Goal: Find specific page/section: Find specific page/section

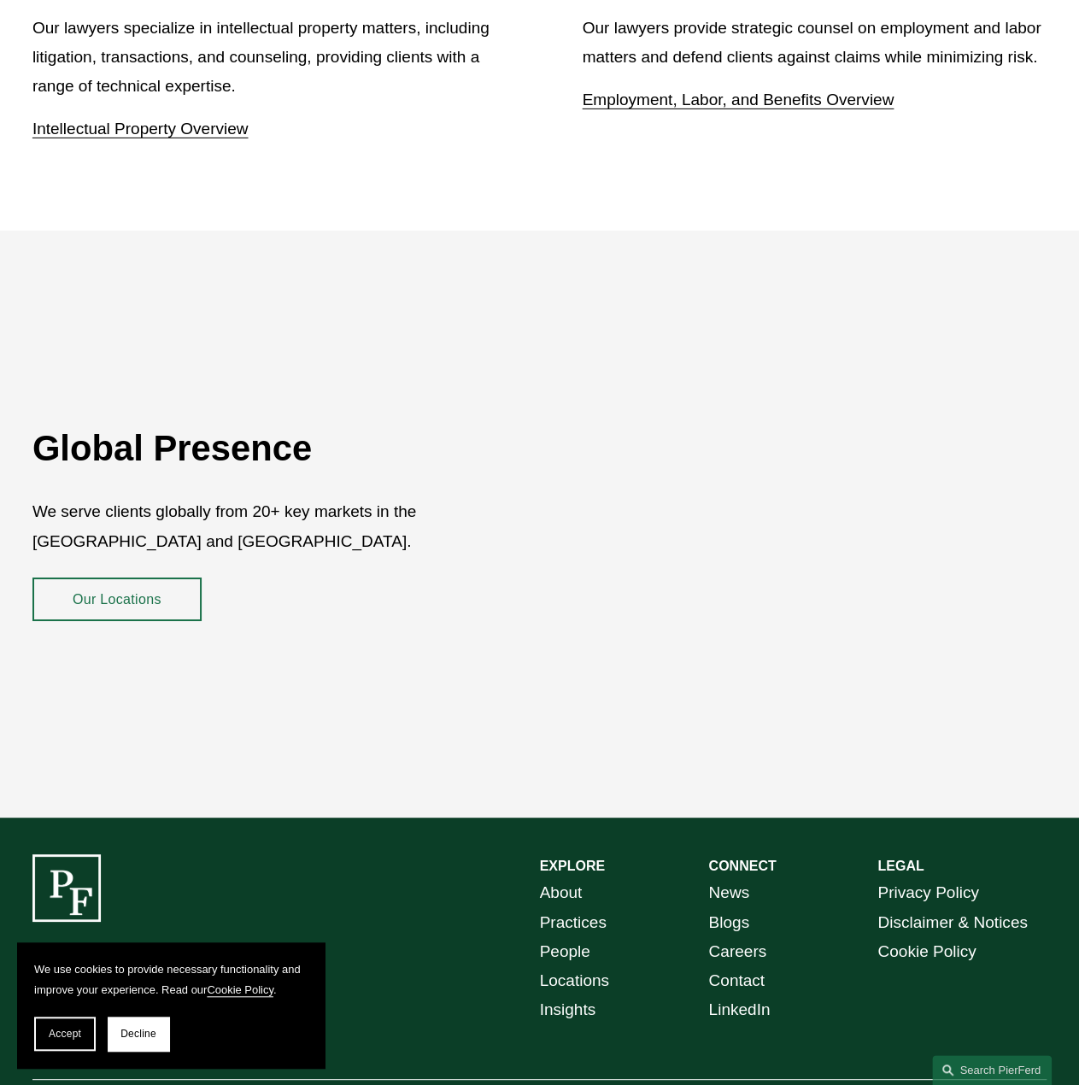
scroll to position [2821, 0]
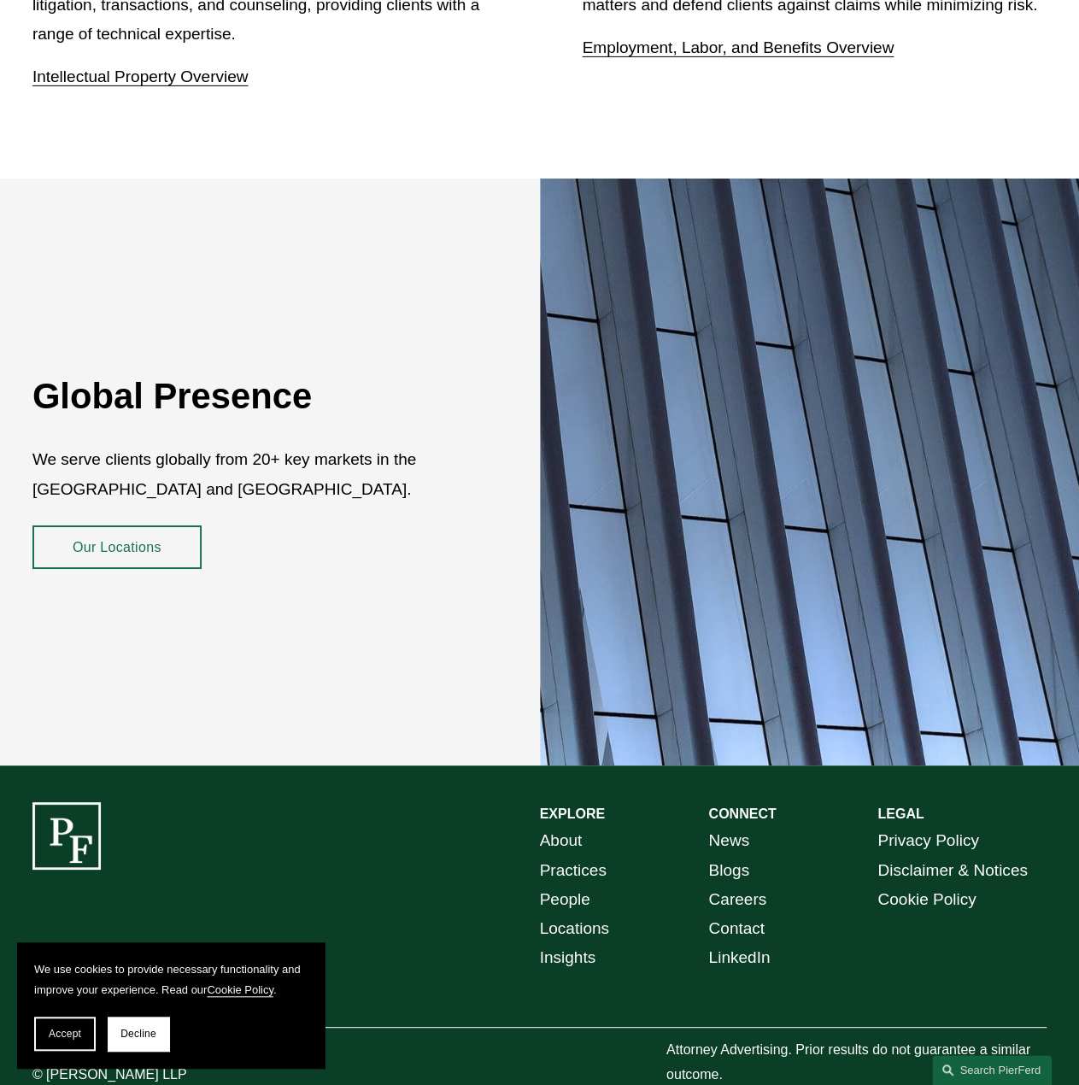
click at [134, 526] on link "Our Locations" at bounding box center [116, 548] width 169 height 44
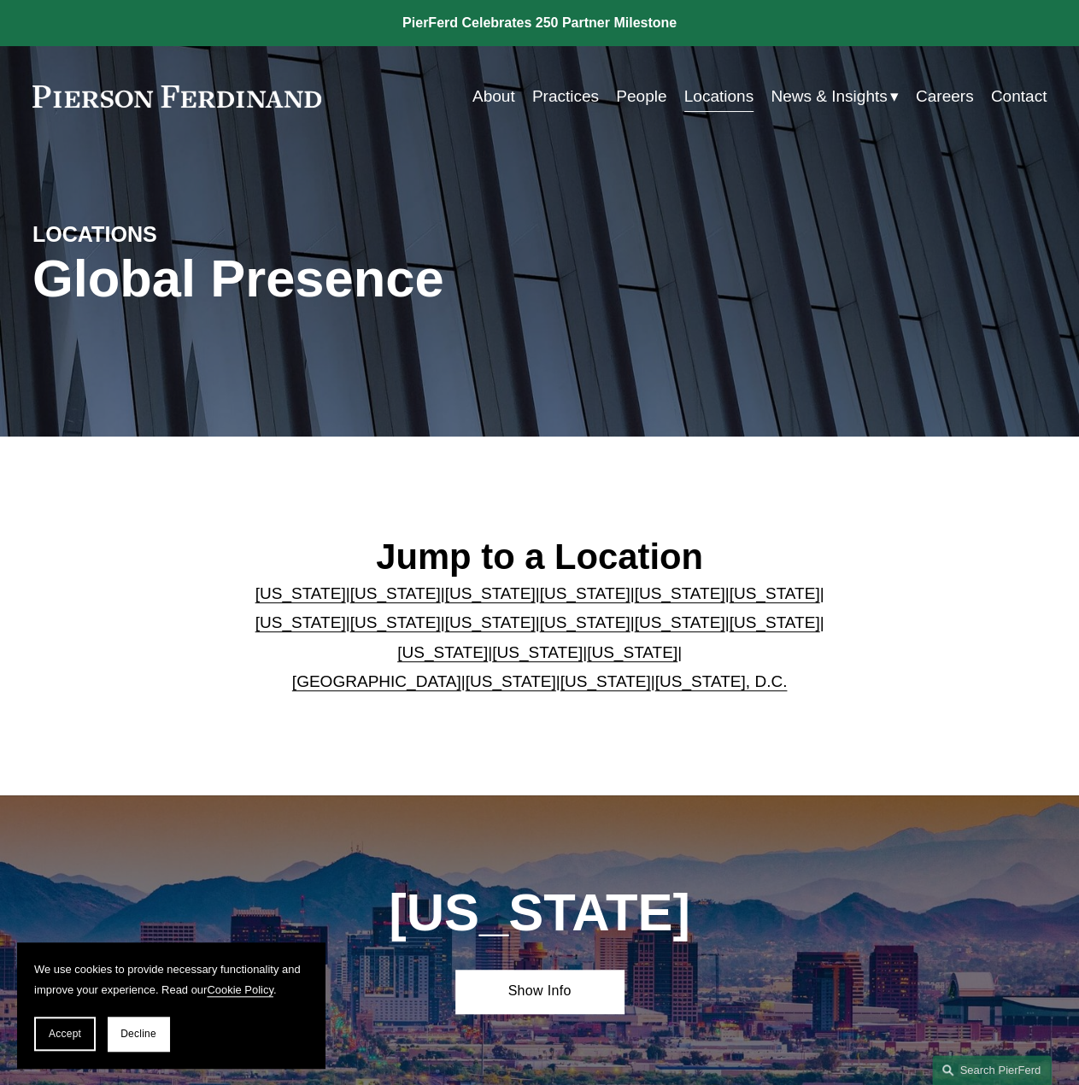
click at [346, 614] on link "[US_STATE]" at bounding box center [301, 623] width 91 height 18
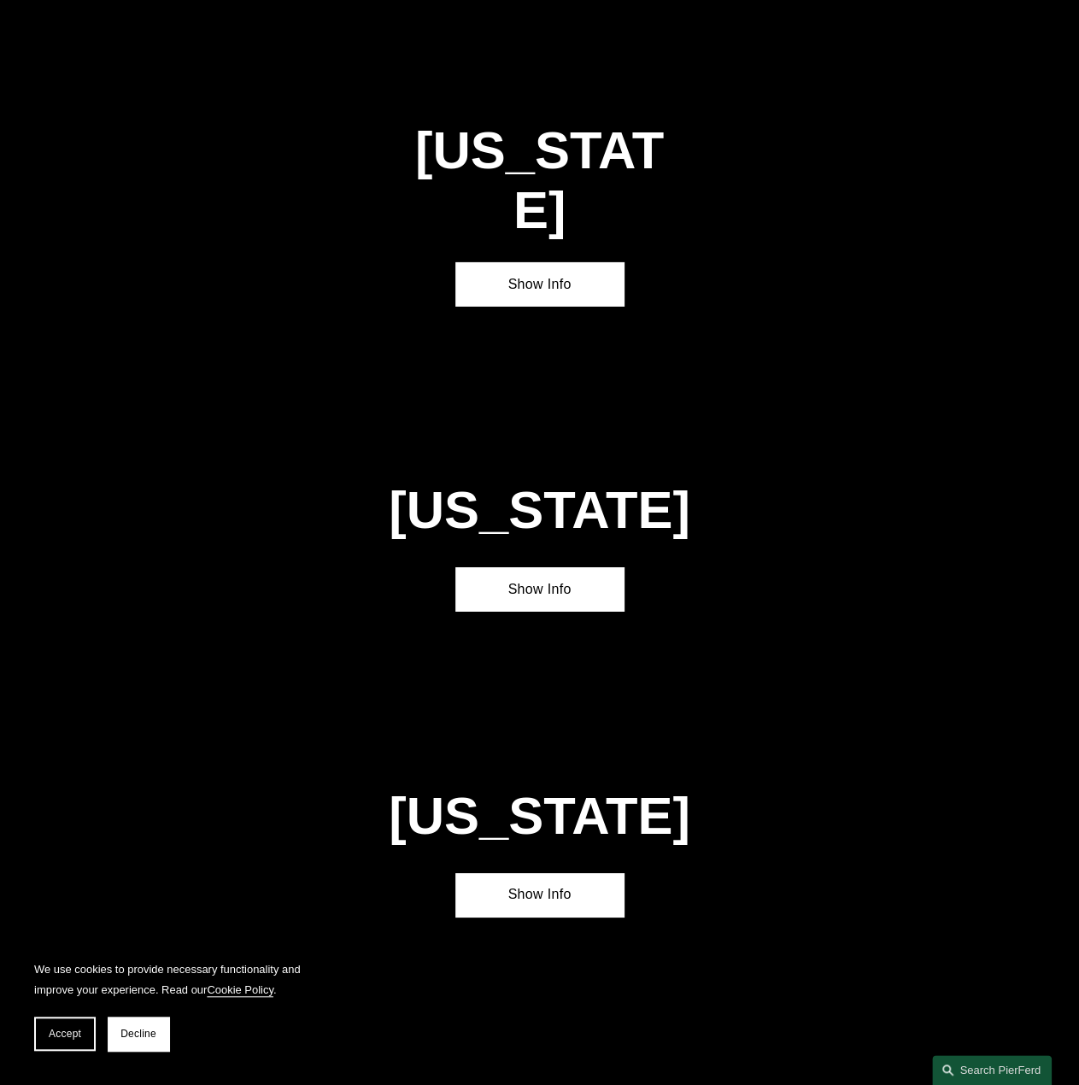
scroll to position [2652, 0]
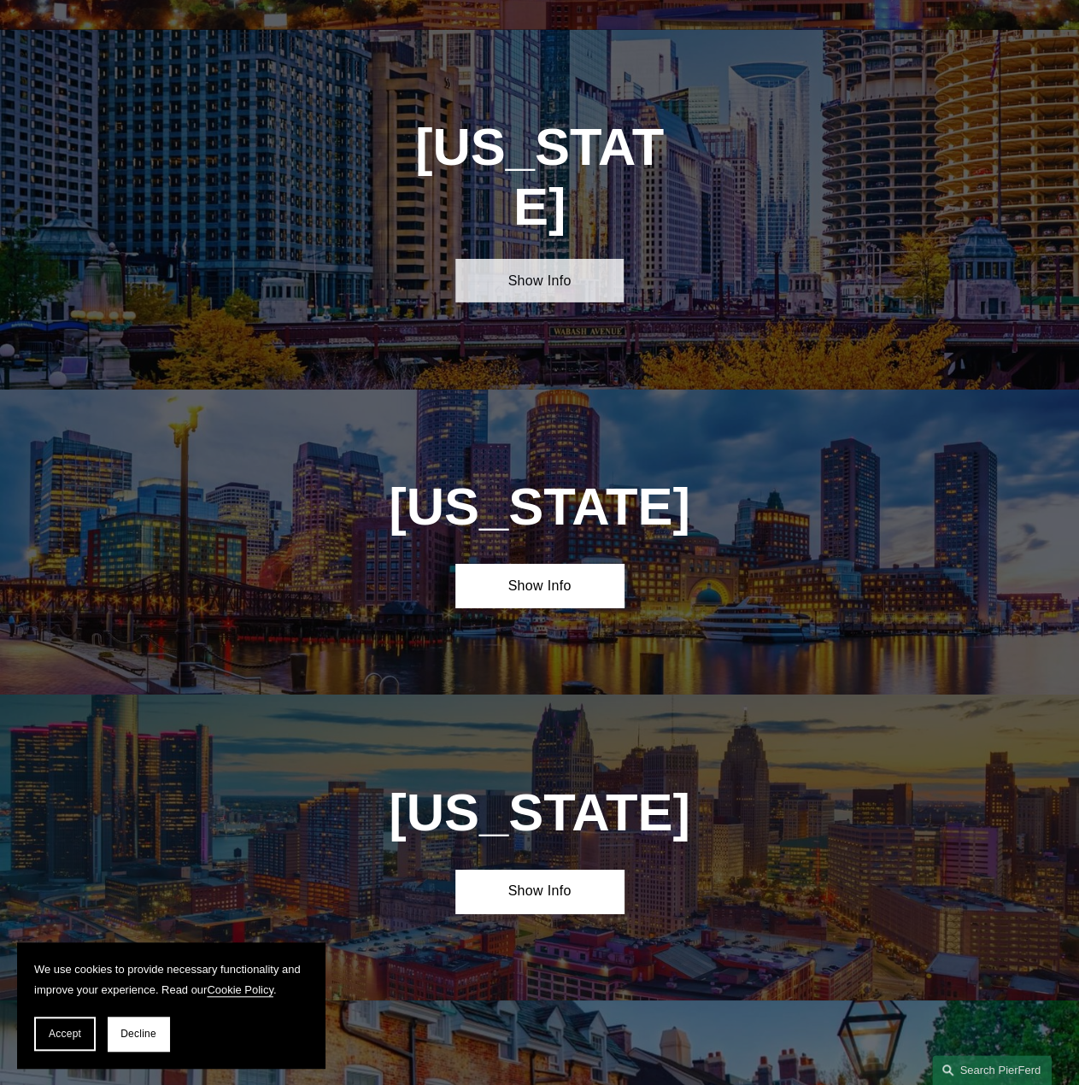
click at [532, 259] on link "Show Info" at bounding box center [540, 281] width 169 height 44
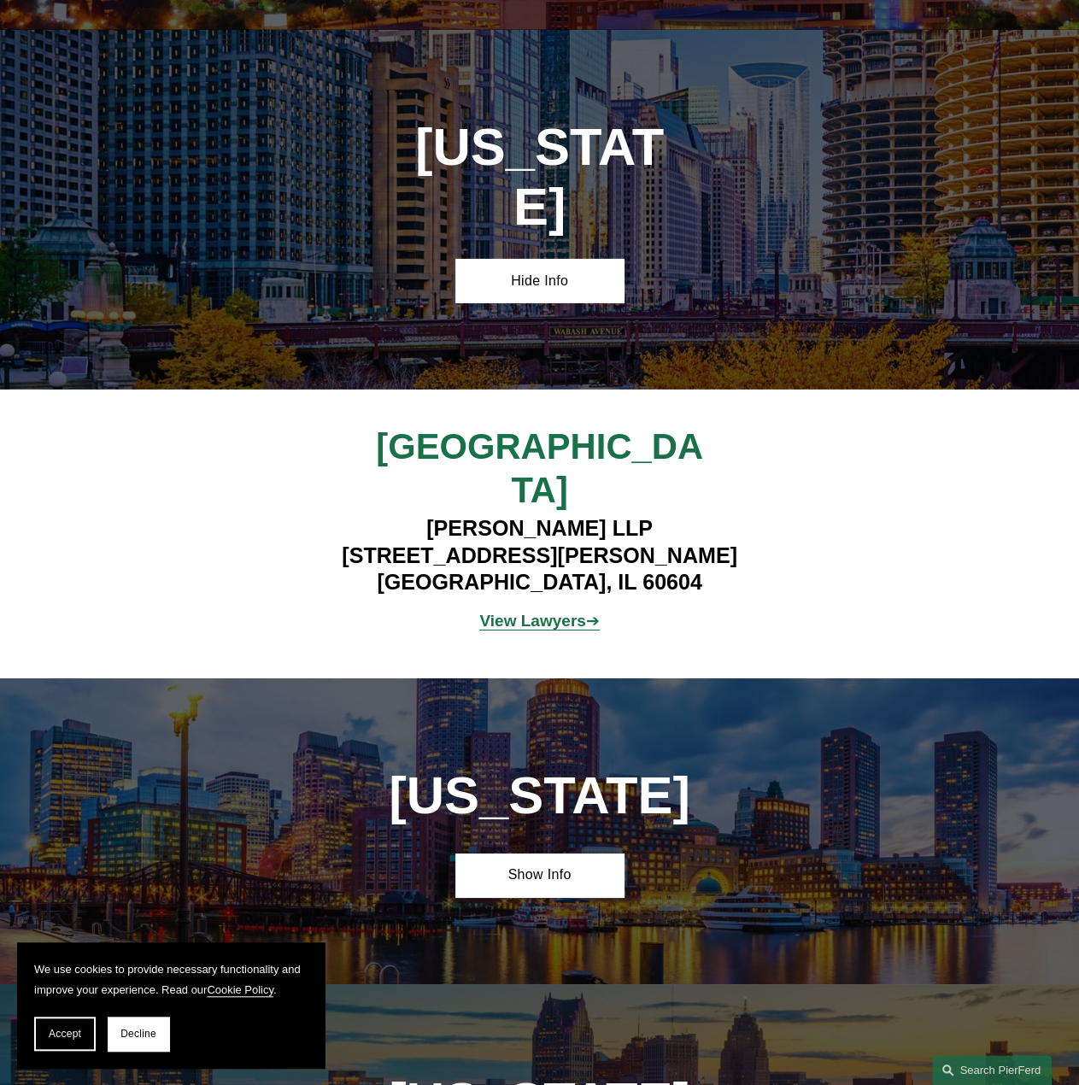
click at [567, 599] on div "View Lawyers ➔" at bounding box center [539, 621] width 423 height 44
click at [573, 612] on strong "View Lawyers" at bounding box center [532, 621] width 106 height 18
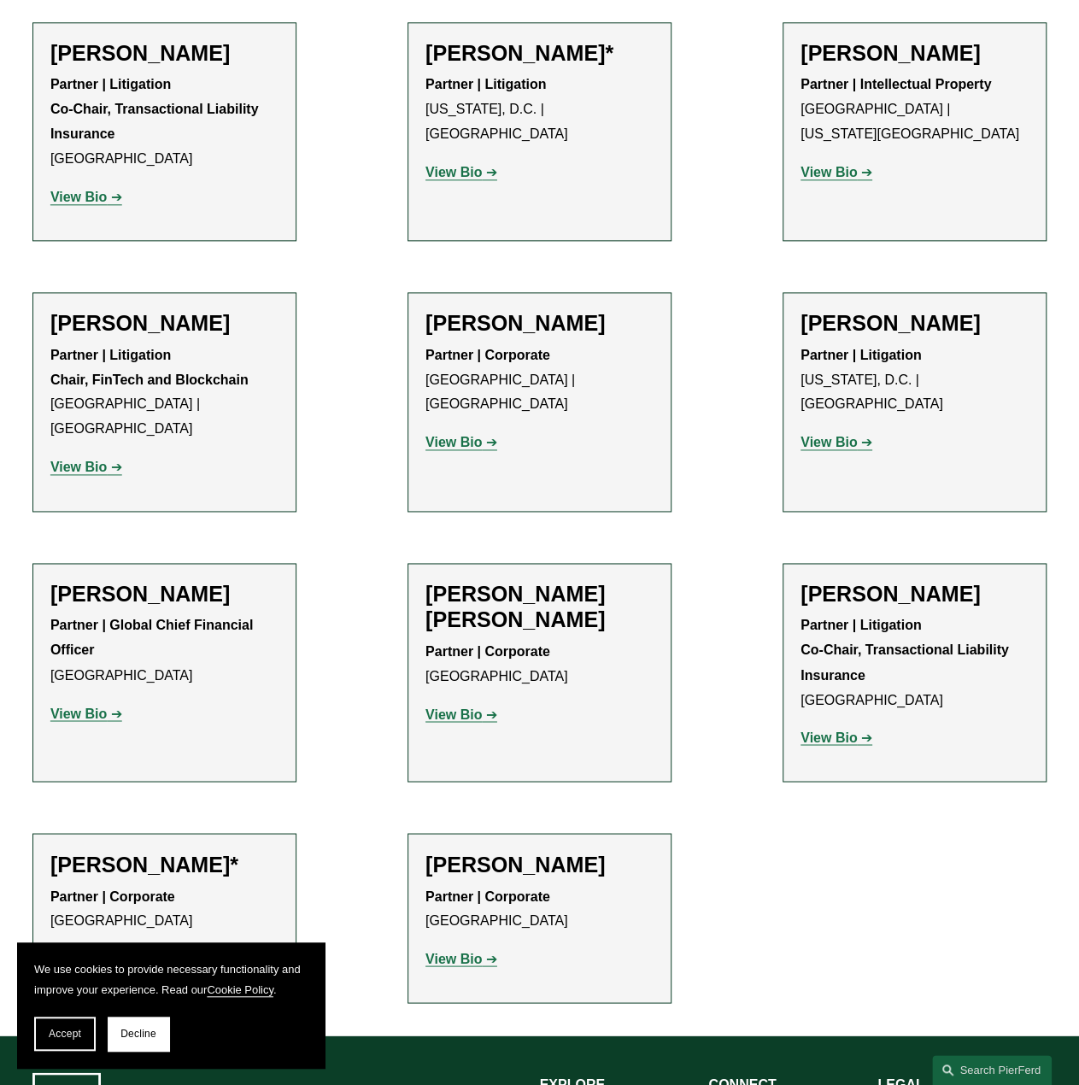
scroll to position [940, 0]
